Goal: Information Seeking & Learning: Learn about a topic

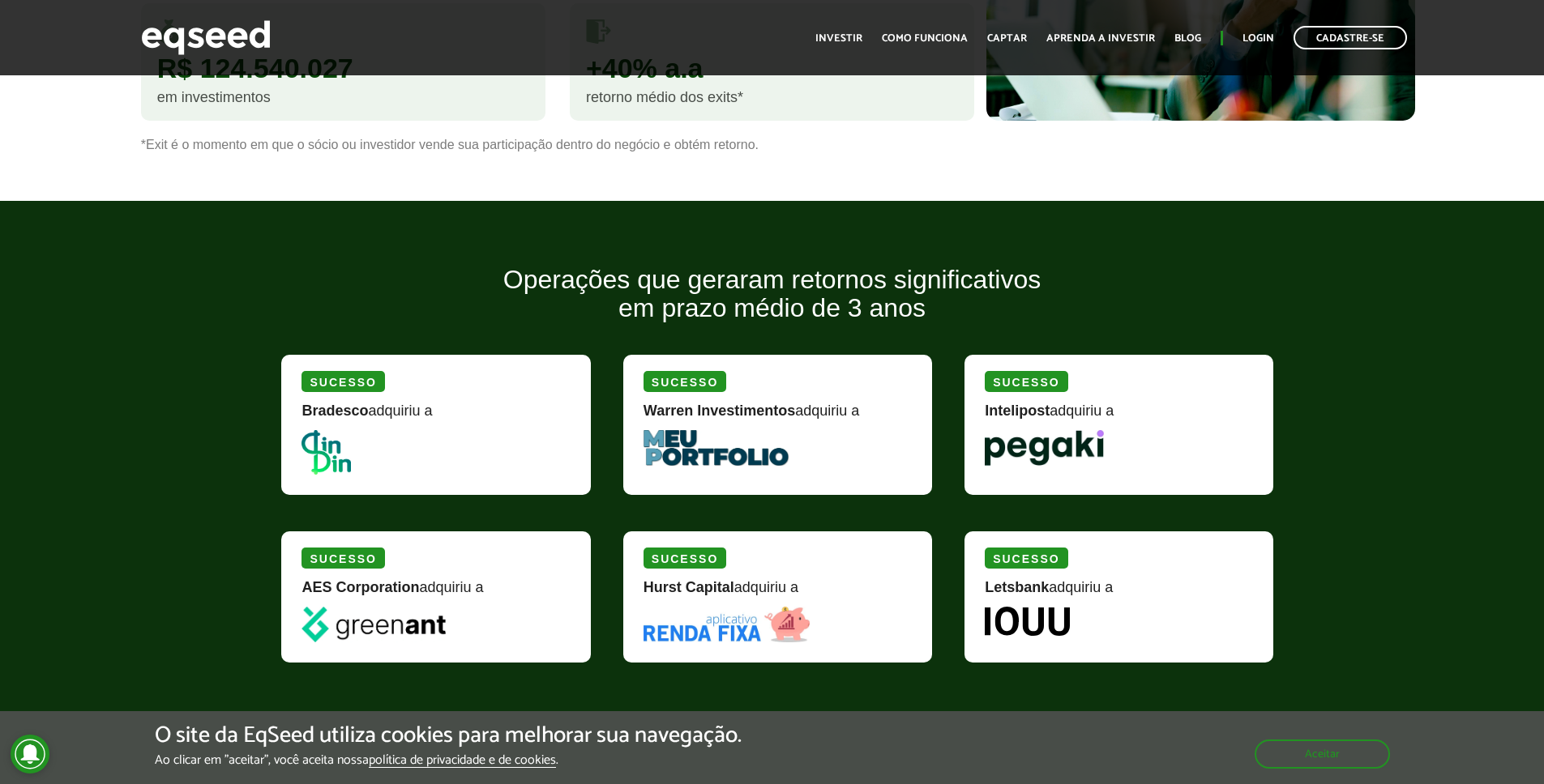
scroll to position [271, 0]
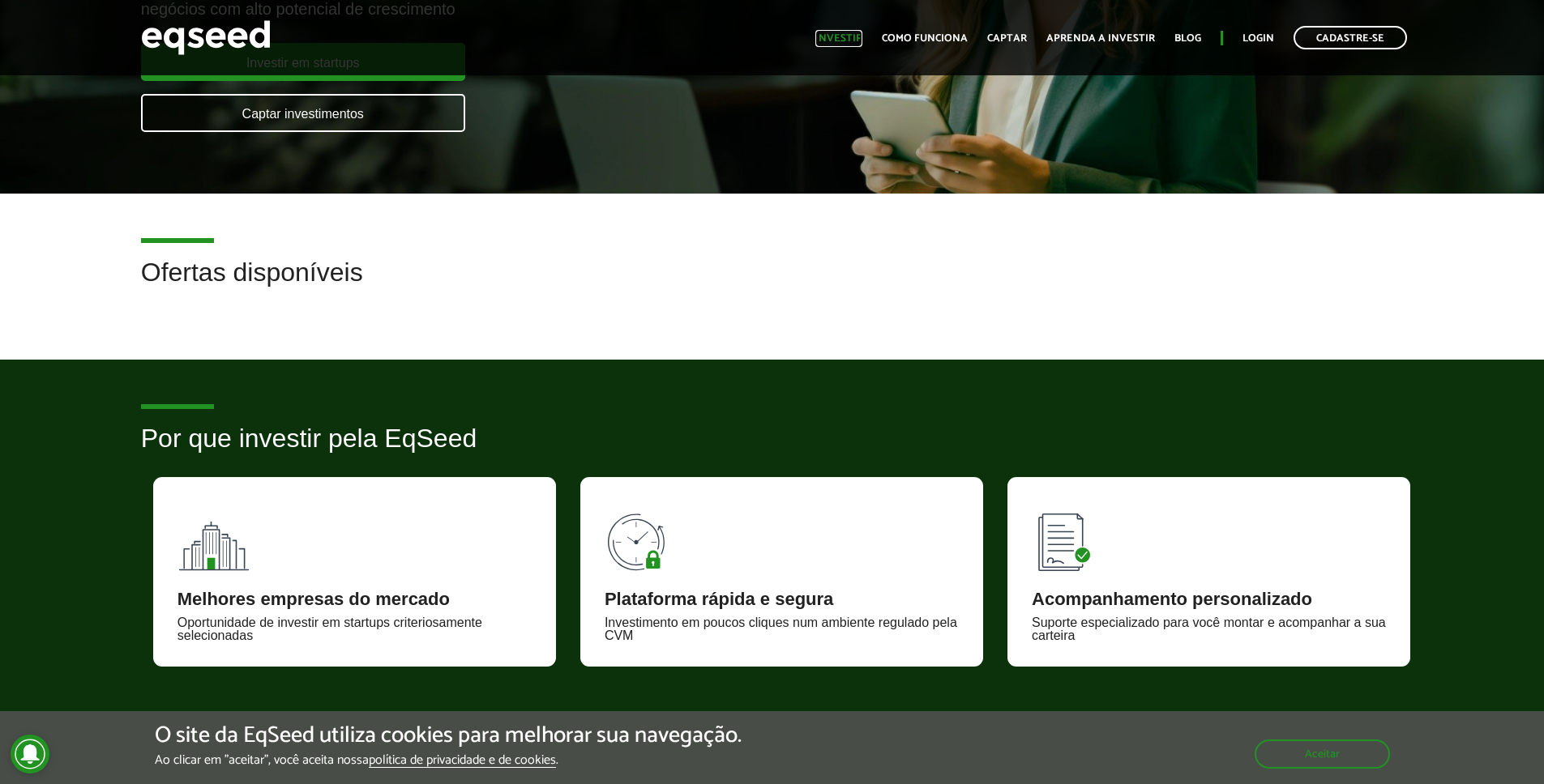
click at [851, 35] on link "Investir" at bounding box center [839, 38] width 47 height 10
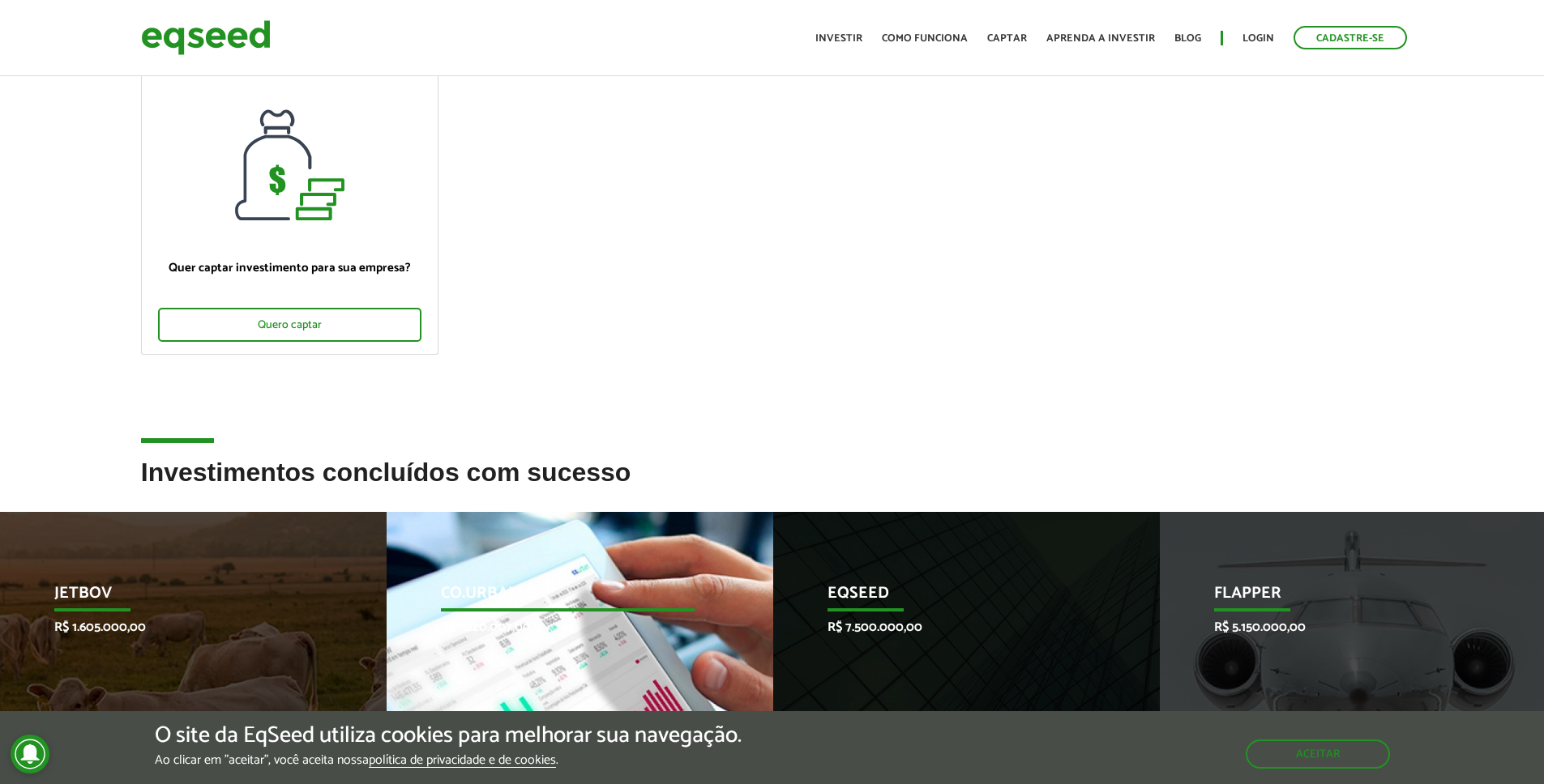
scroll to position [552, 0]
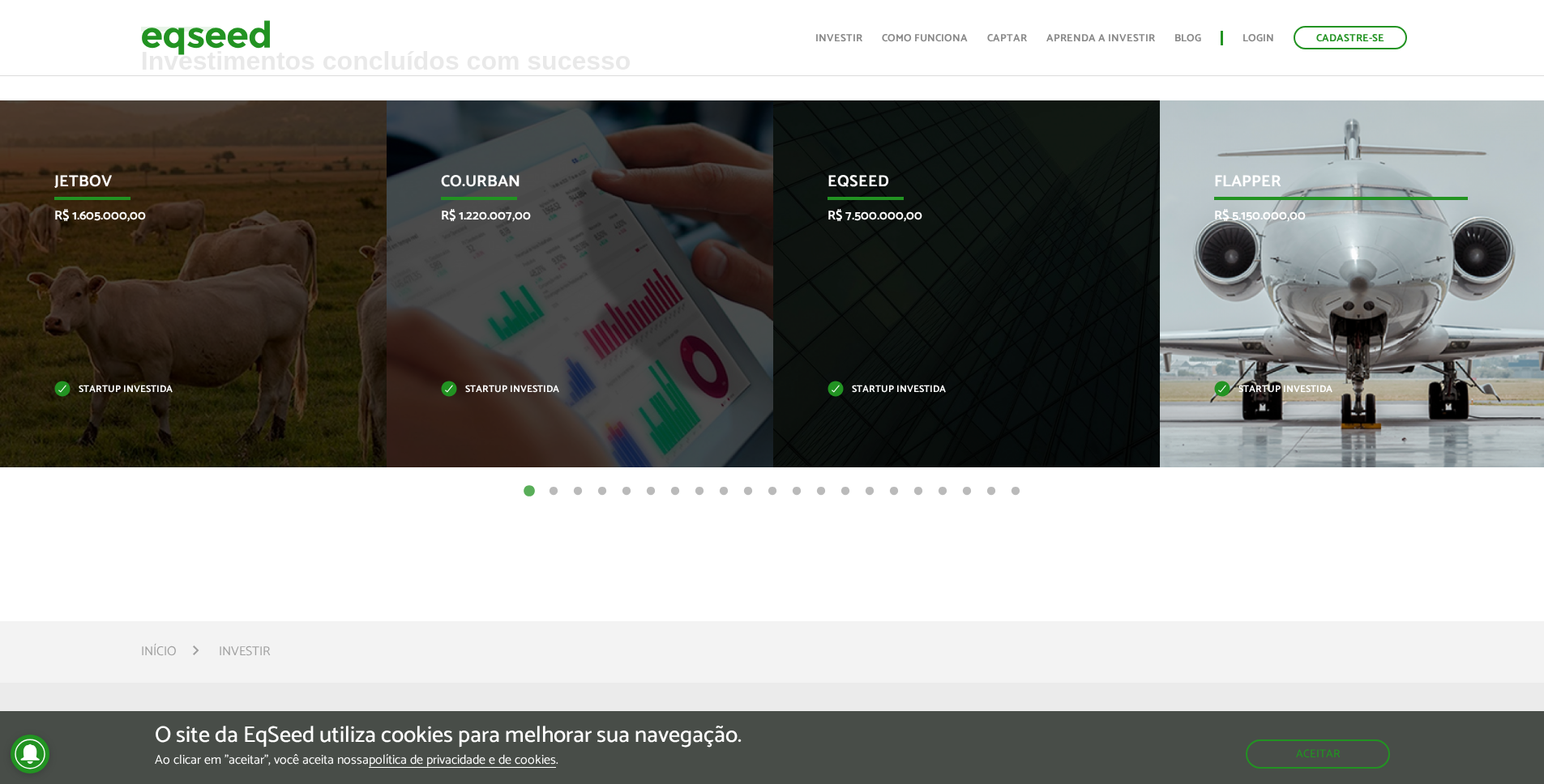
click at [1258, 331] on div "Flapper R$ 5.150.000,00 Startup investida" at bounding box center [1341, 283] width 362 height 367
click at [1295, 390] on p "Startup investida" at bounding box center [1341, 390] width 254 height 9
click at [1262, 180] on p "Flapper" at bounding box center [1341, 186] width 254 height 28
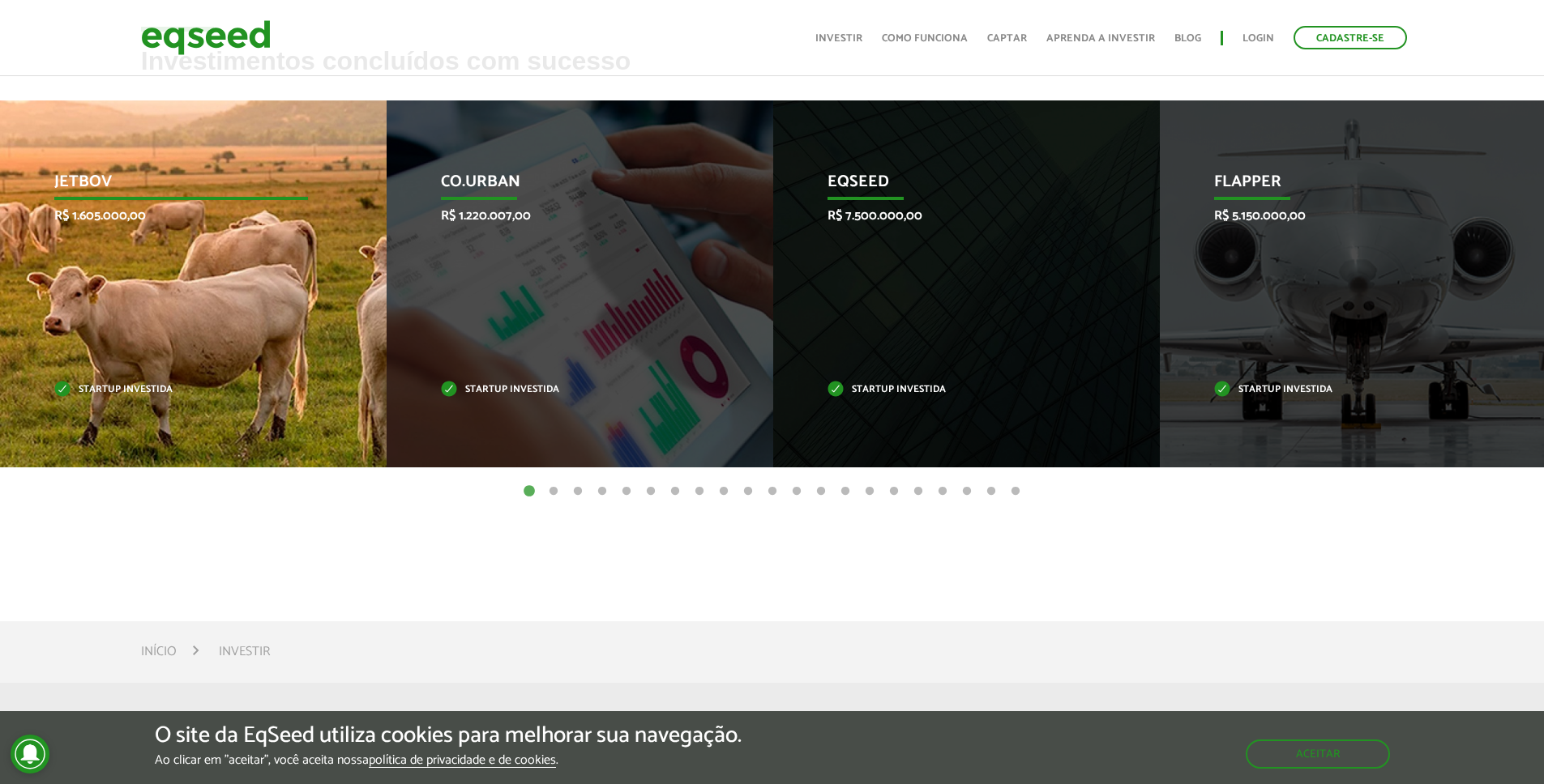
click at [347, 324] on div "JetBov R$ 1.605.000,00 Startup investida" at bounding box center [181, 283] width 362 height 367
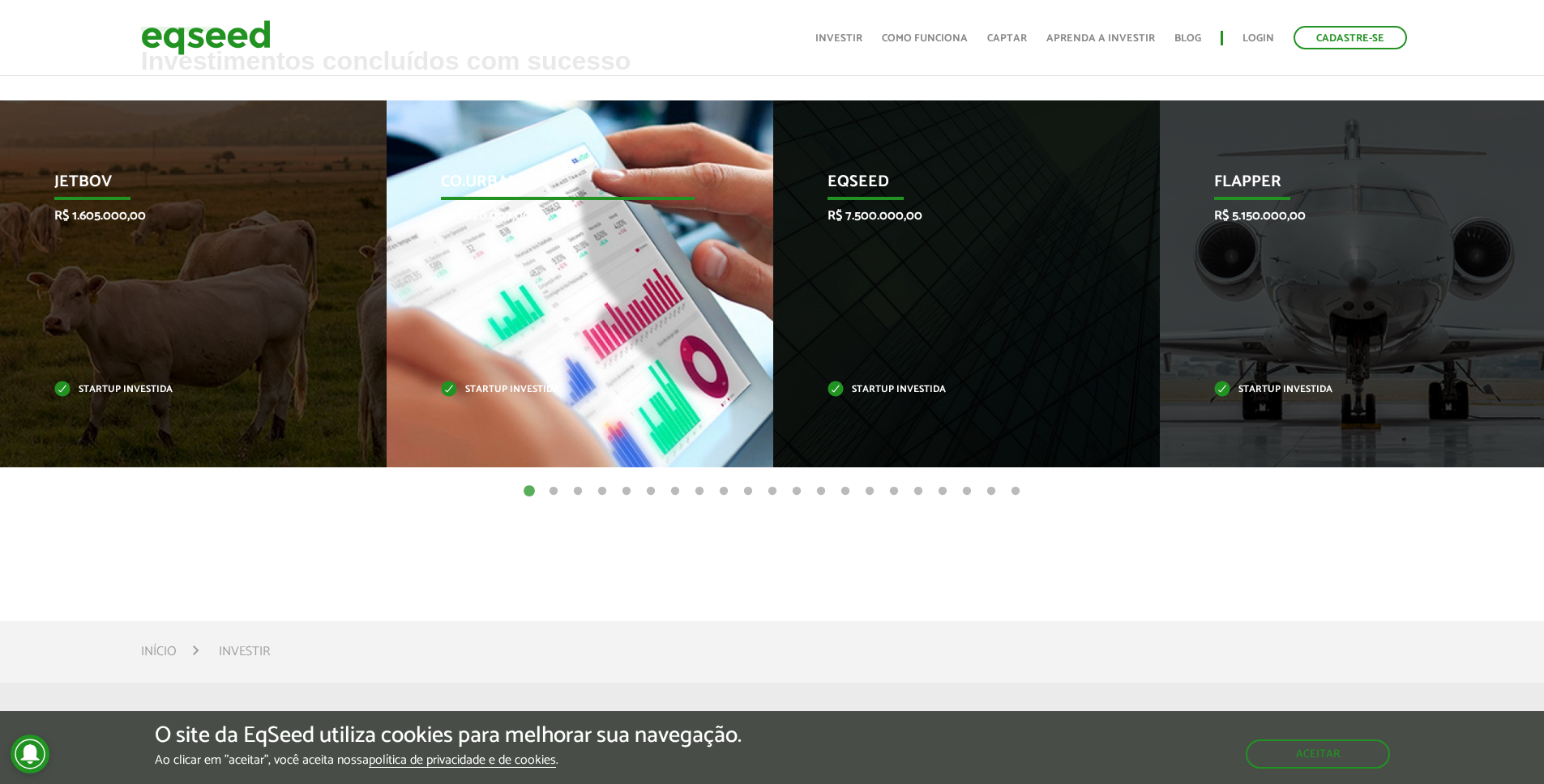
click at [550, 392] on p "Startup investida" at bounding box center [568, 390] width 254 height 9
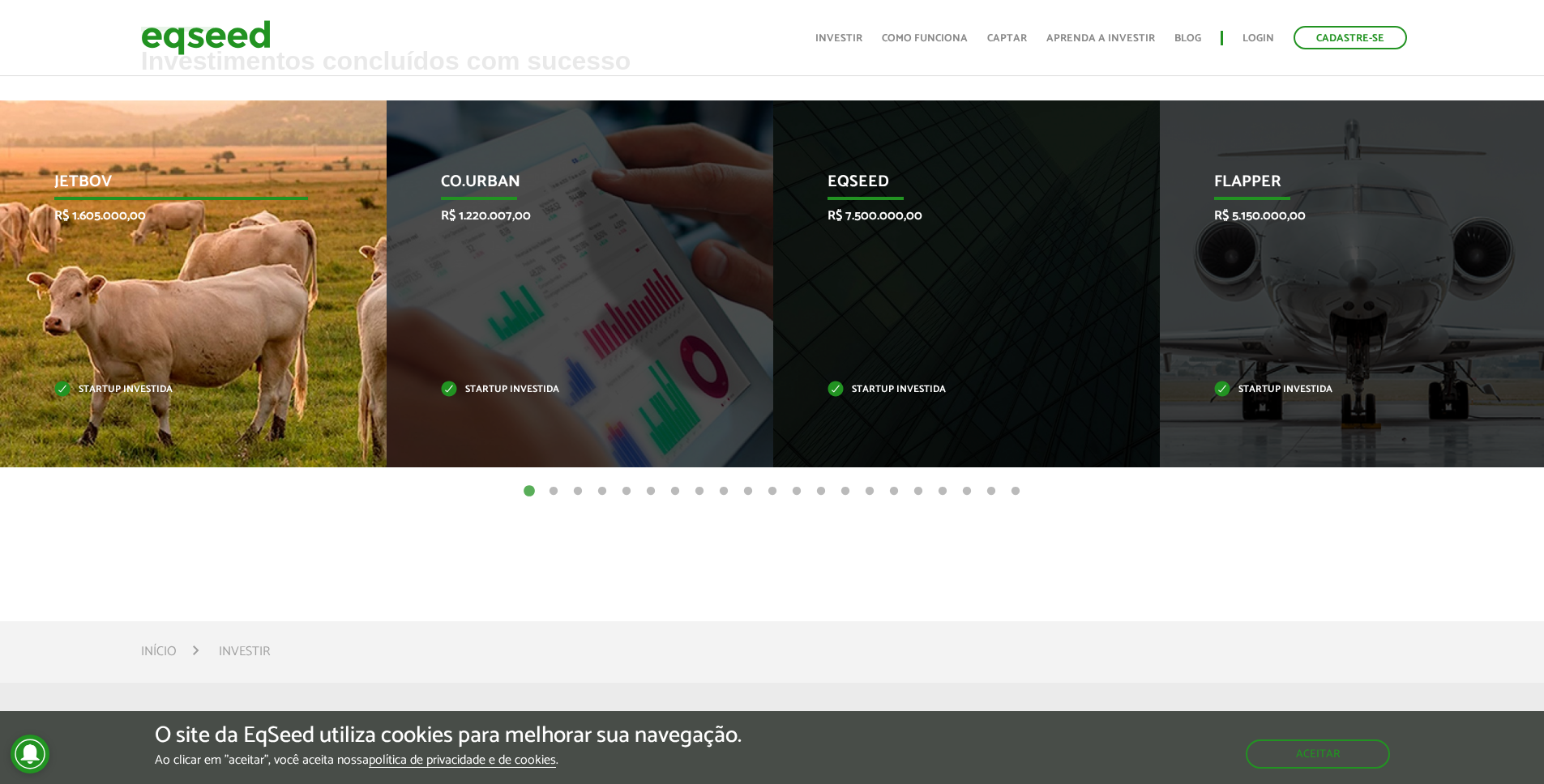
click at [217, 300] on div "JetBov R$ 1.605.000,00 Startup investida" at bounding box center [181, 283] width 362 height 367
click at [215, 299] on div "JetBov R$ 1.605.000,00 Startup investida" at bounding box center [181, 283] width 362 height 367
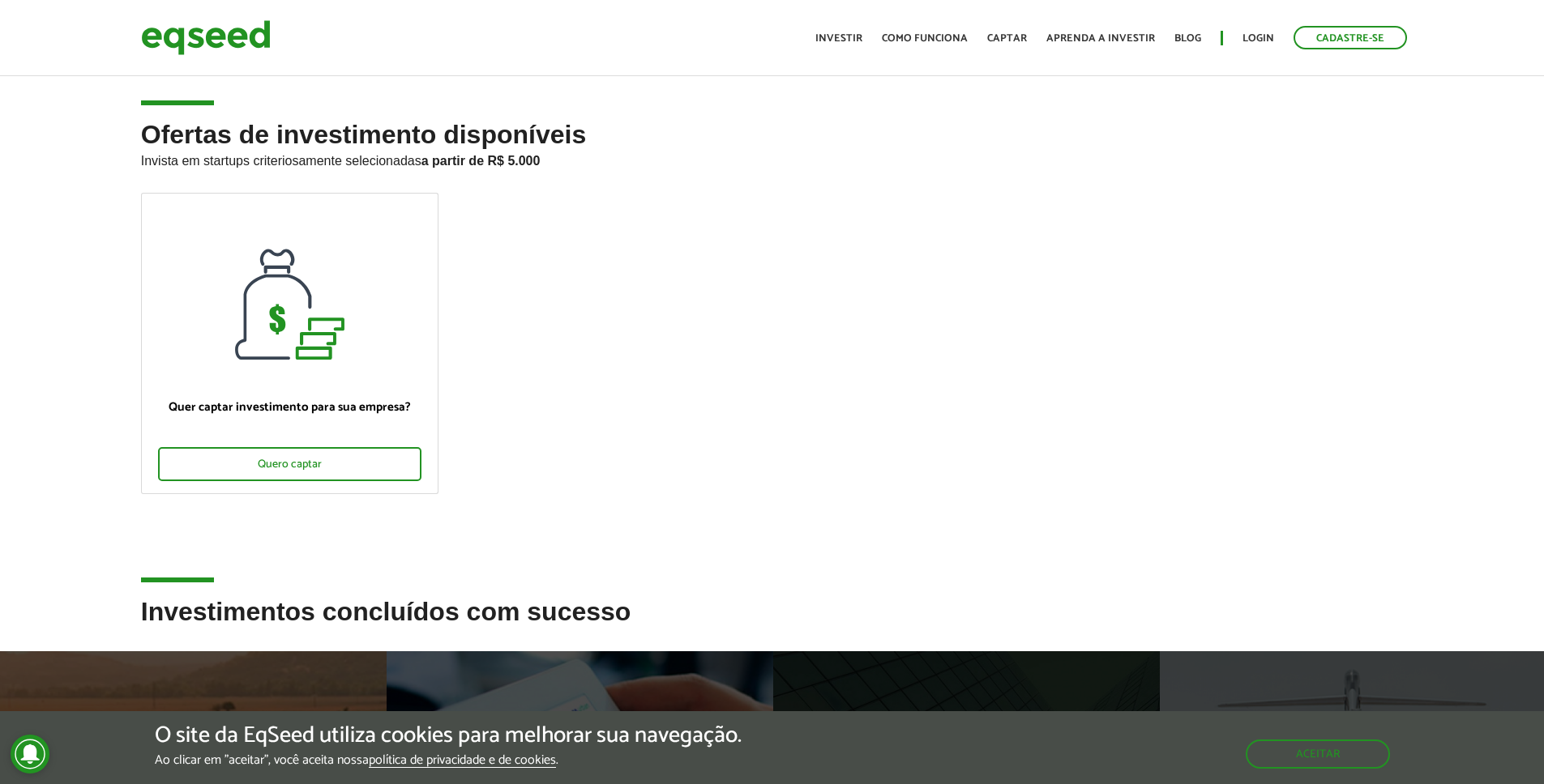
scroll to position [0, 0]
click at [887, 420] on ul "Quer captar investimento para sua empresa? Quero captar" at bounding box center [772, 357] width 1288 height 329
click at [1016, 33] on link "Captar" at bounding box center [1007, 38] width 40 height 10
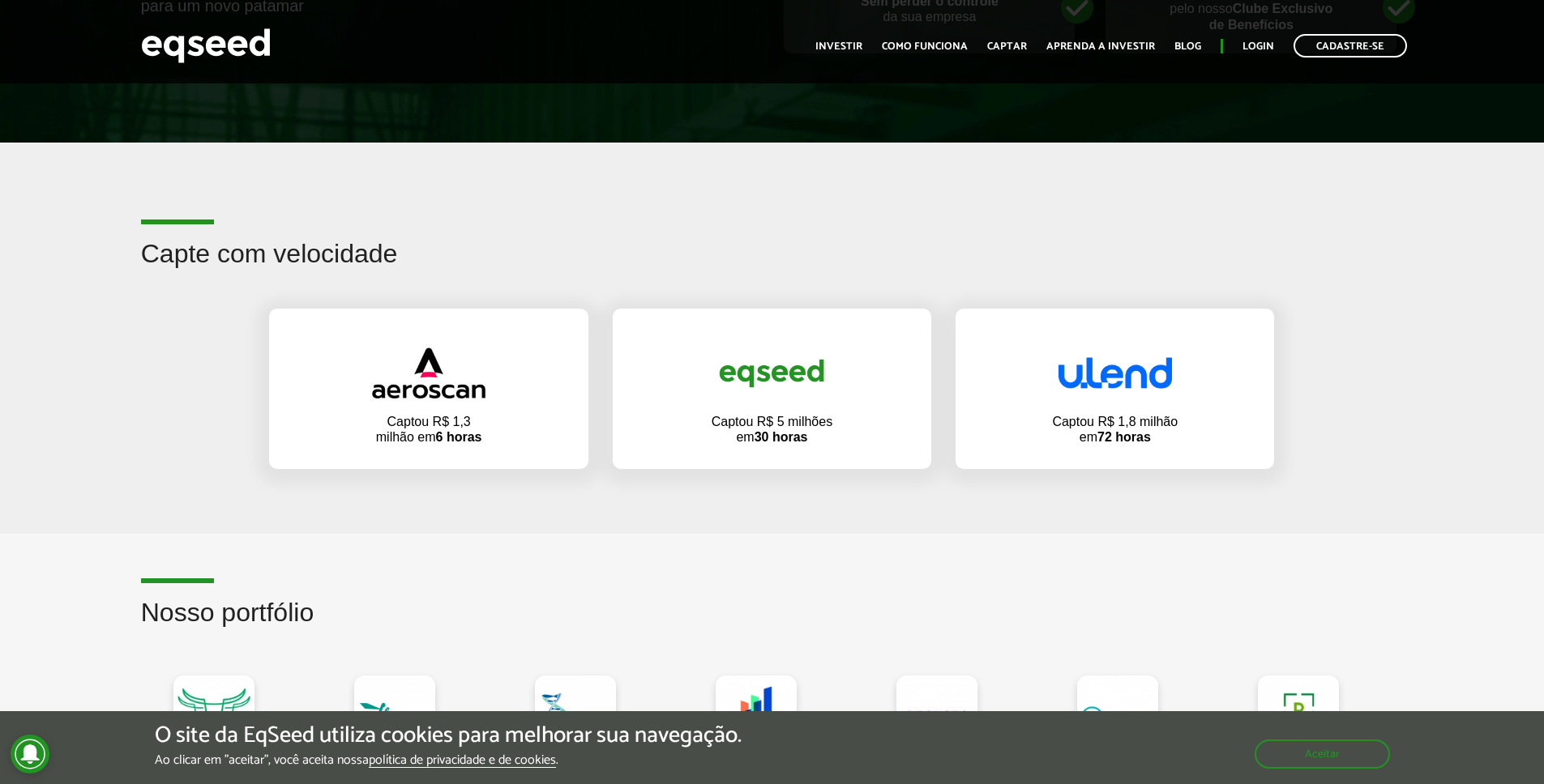
scroll to position [876, 0]
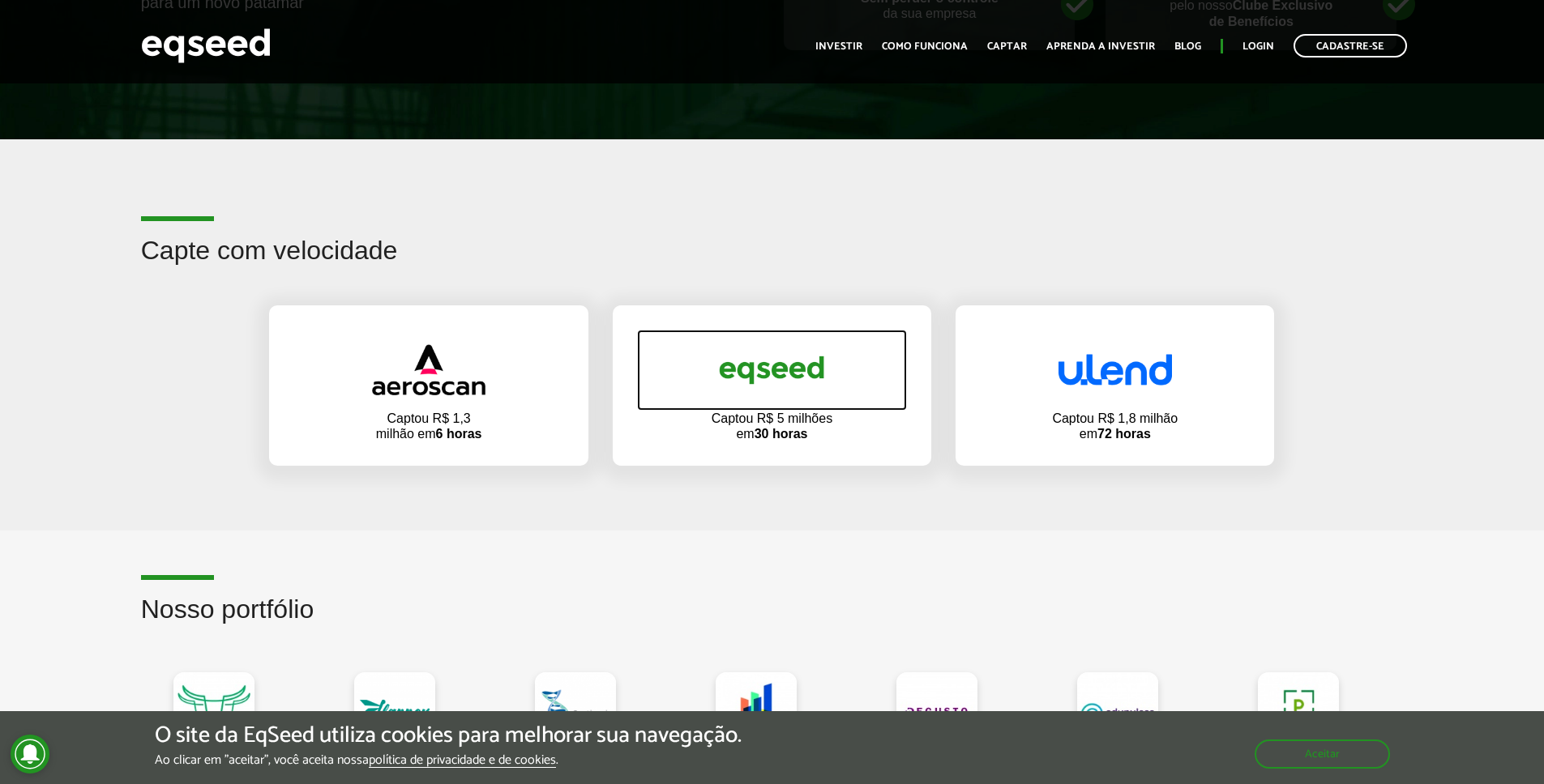
click at [735, 379] on img at bounding box center [771, 371] width 113 height 54
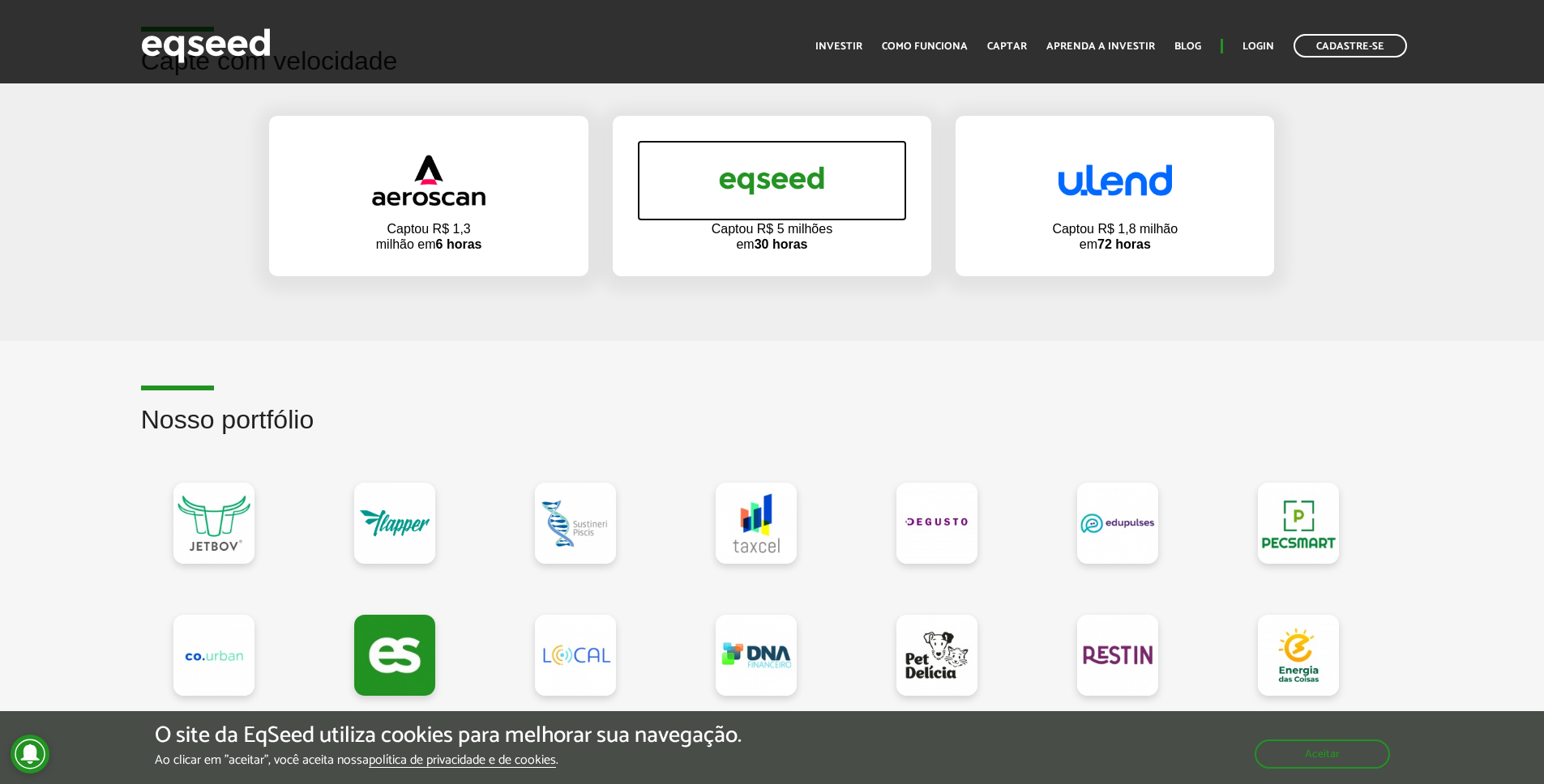
scroll to position [1235, 0]
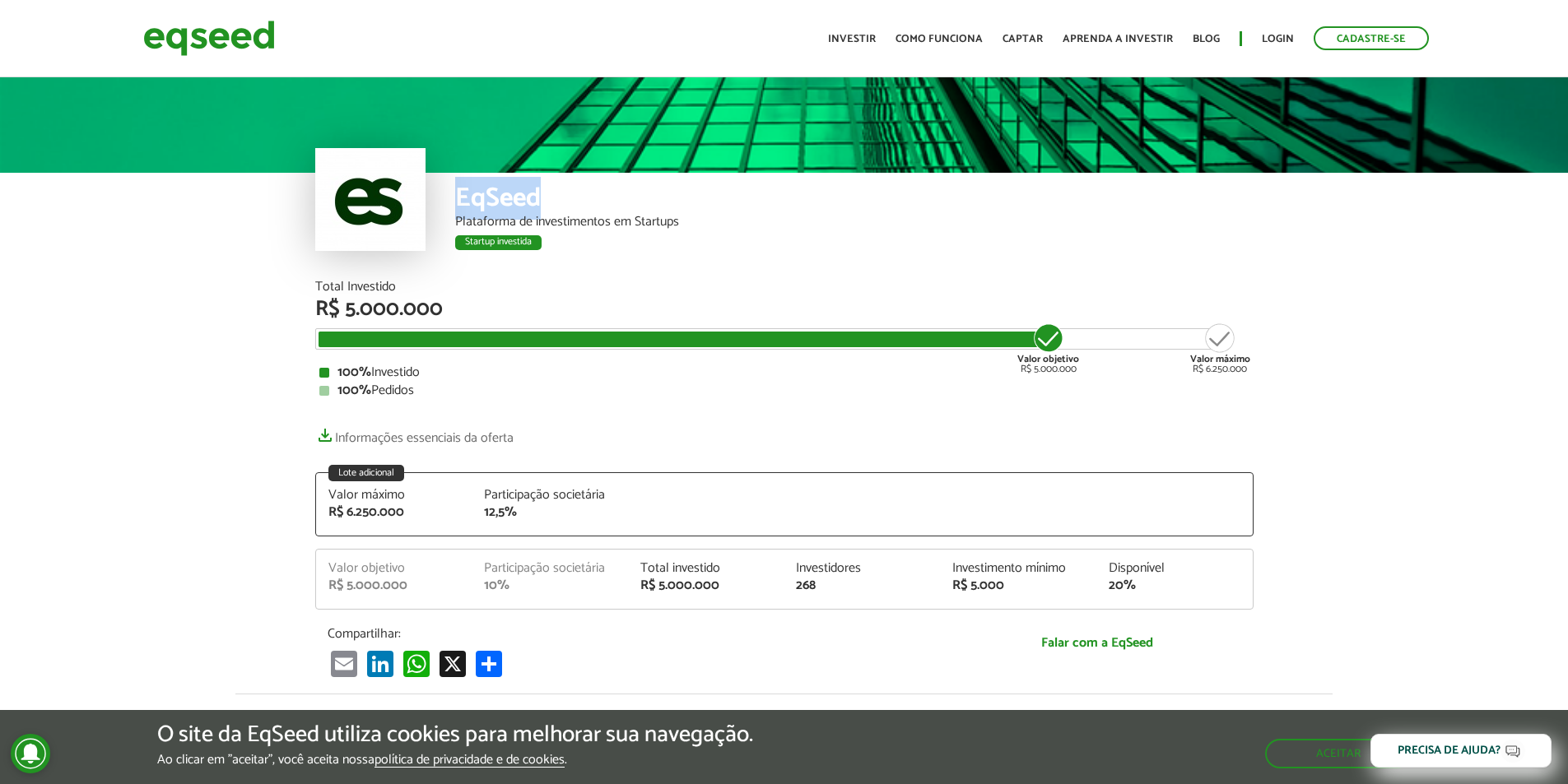
drag, startPoint x: 575, startPoint y: 199, endPoint x: 431, endPoint y: 184, distance: 144.8
click at [431, 184] on div "EqSeed Plataforma de investimentos em Startups Startup investida" at bounding box center [785, 226] width 939 height 107
click at [429, 191] on div "EqSeed Plataforma de investimentos em Startups Startup investida" at bounding box center [785, 226] width 939 height 107
drag, startPoint x: 444, startPoint y: 196, endPoint x: 566, endPoint y: 204, distance: 122.3
click at [565, 204] on div "EqSeed Plataforma de investimentos em Startups Startup investida" at bounding box center [785, 226] width 939 height 107
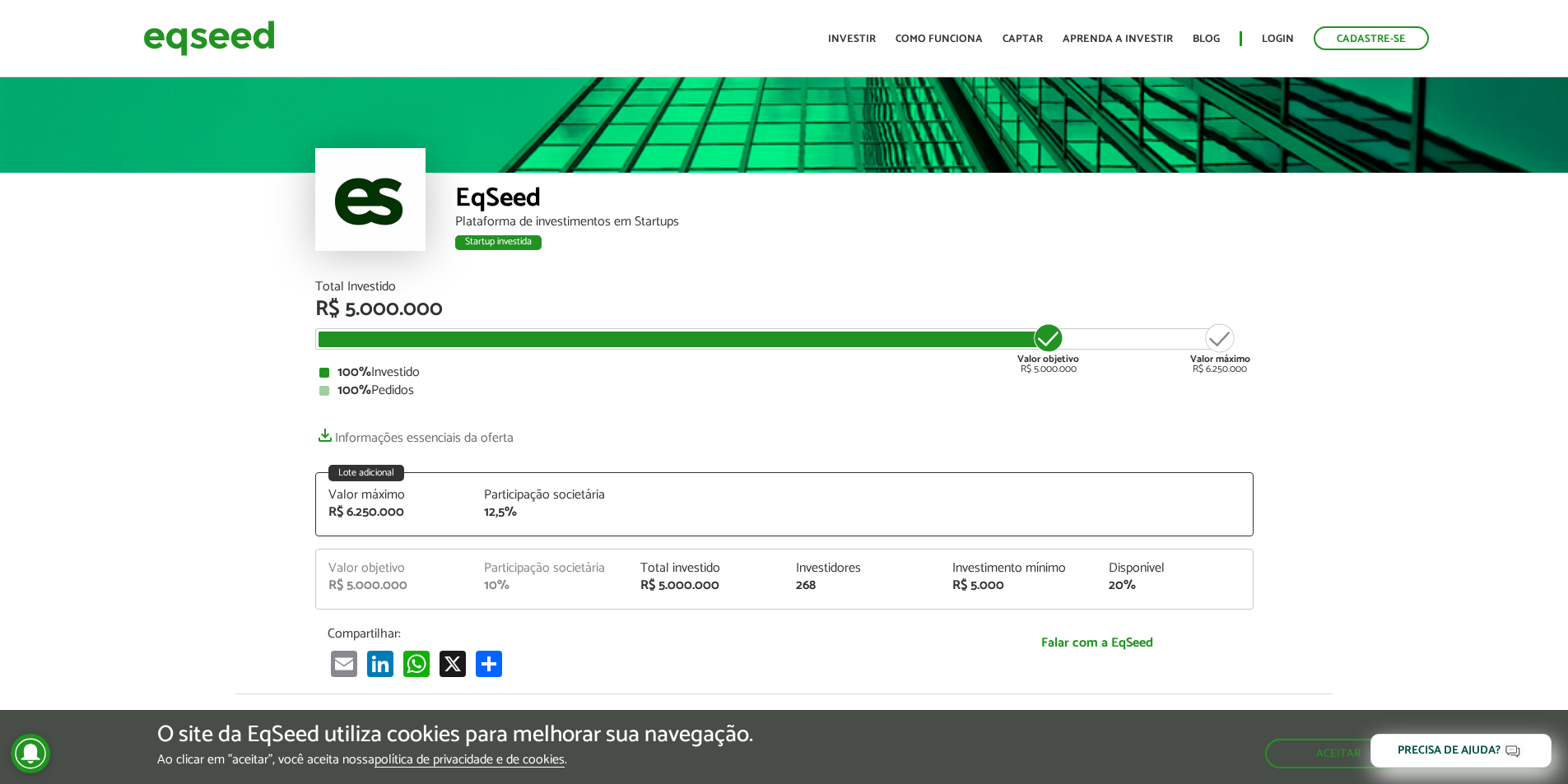
click at [574, 205] on div "EqSeed" at bounding box center [854, 199] width 799 height 30
drag, startPoint x: 678, startPoint y: 220, endPoint x: 465, endPoint y: 196, distance: 214.3
click at [447, 196] on div "EqSeed Plataforma de investimentos em Startups Startup investida" at bounding box center [785, 226] width 939 height 107
click at [469, 196] on div "EqSeed" at bounding box center [854, 199] width 799 height 30
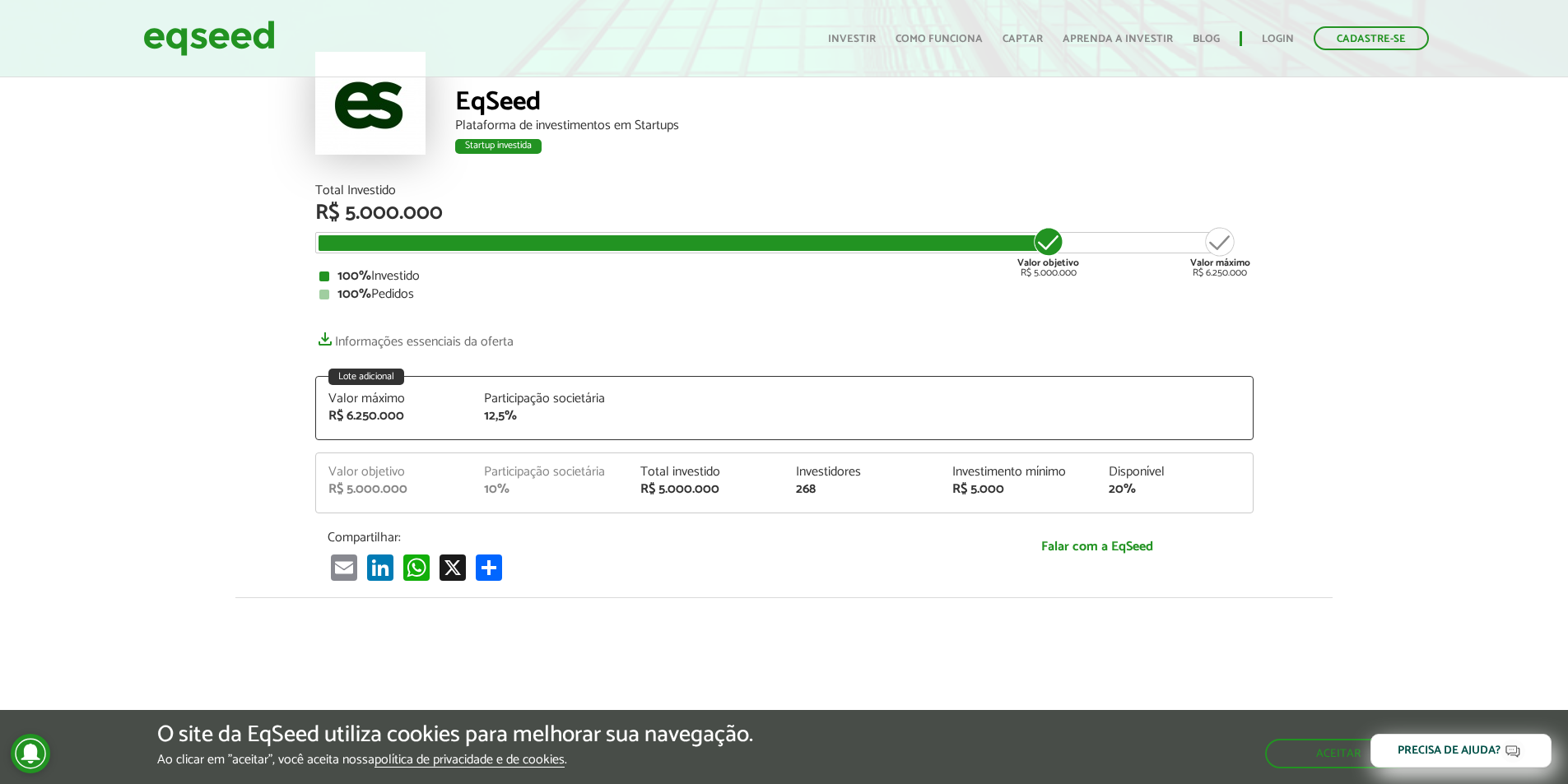
scroll to position [84, 0]
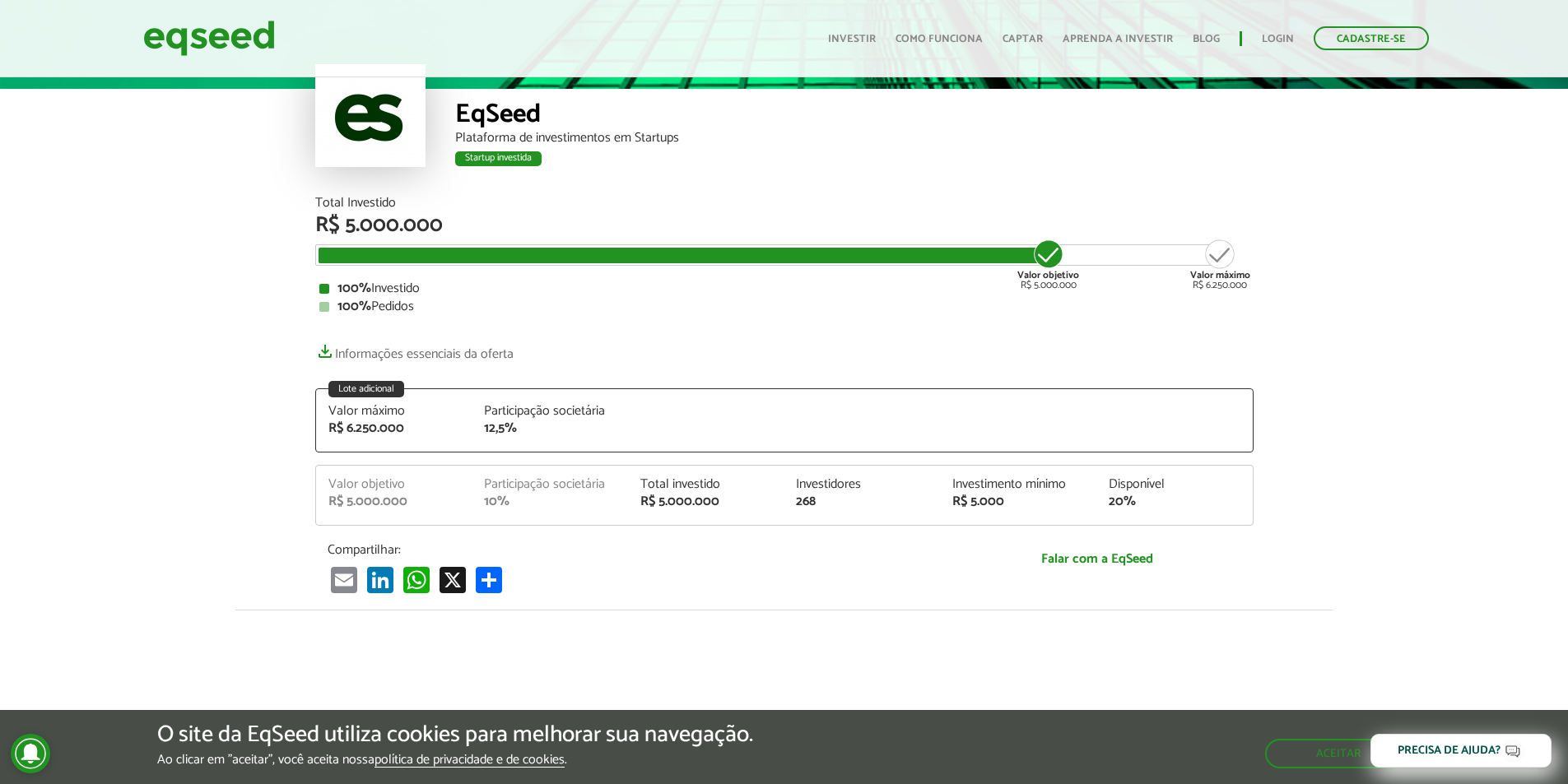
click at [392, 496] on div "R$ 5.000.000" at bounding box center [394, 502] width 132 height 14
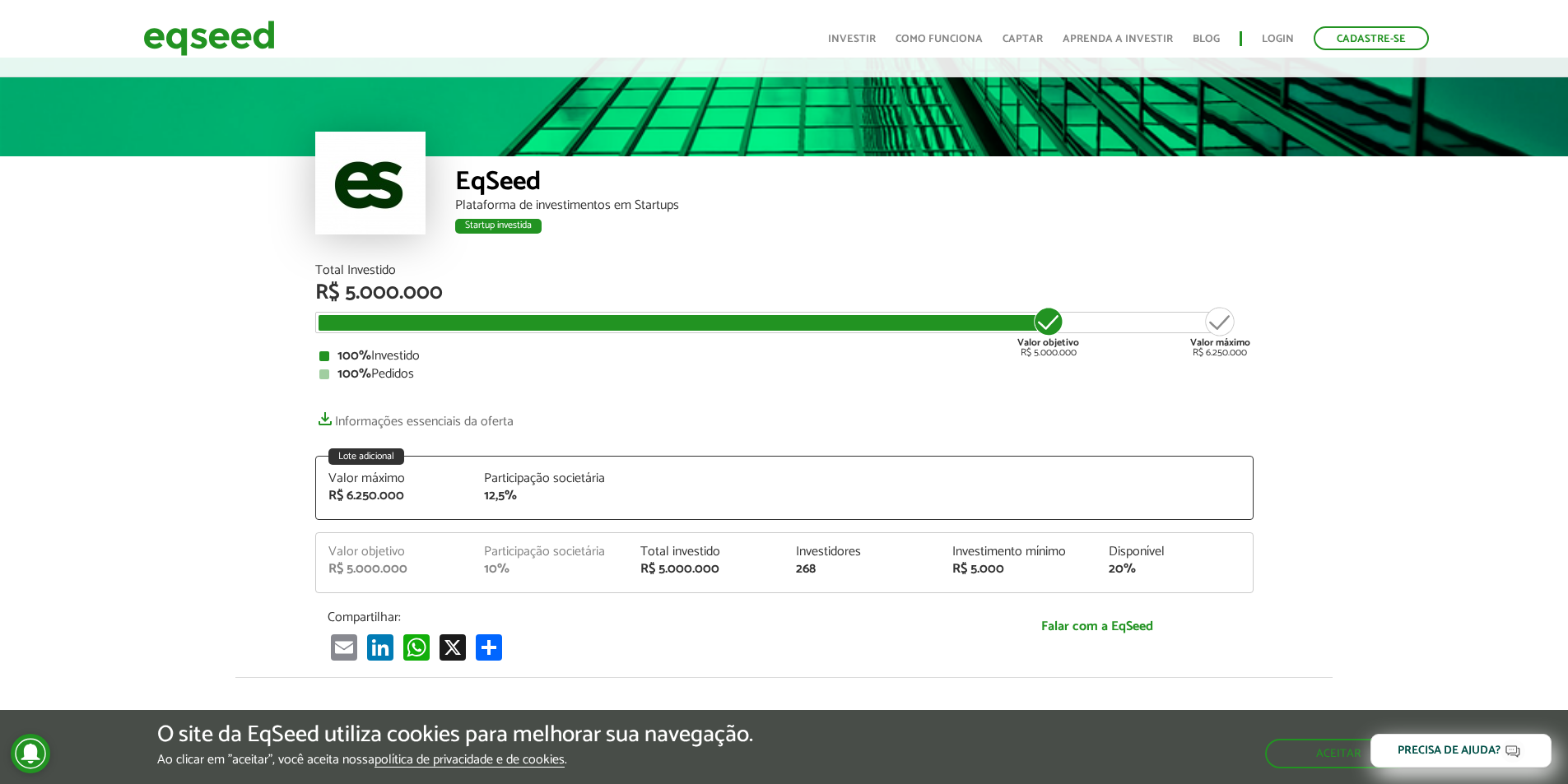
scroll to position [0, 0]
